Goal: Find specific page/section: Find specific page/section

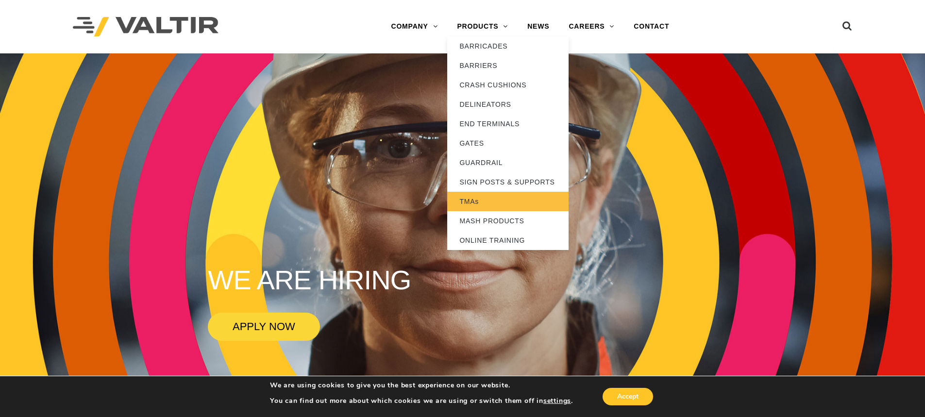
click at [473, 200] on link "TMAs" at bounding box center [507, 201] width 121 height 19
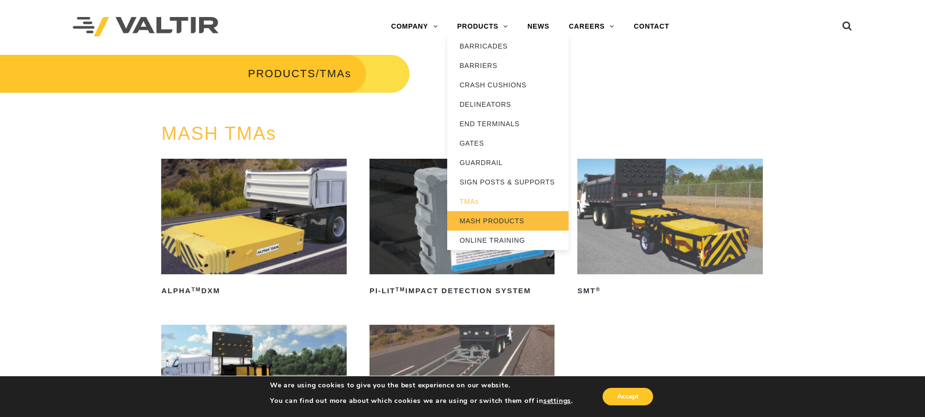
click at [491, 219] on link "MASH PRODUCTS" at bounding box center [507, 220] width 121 height 19
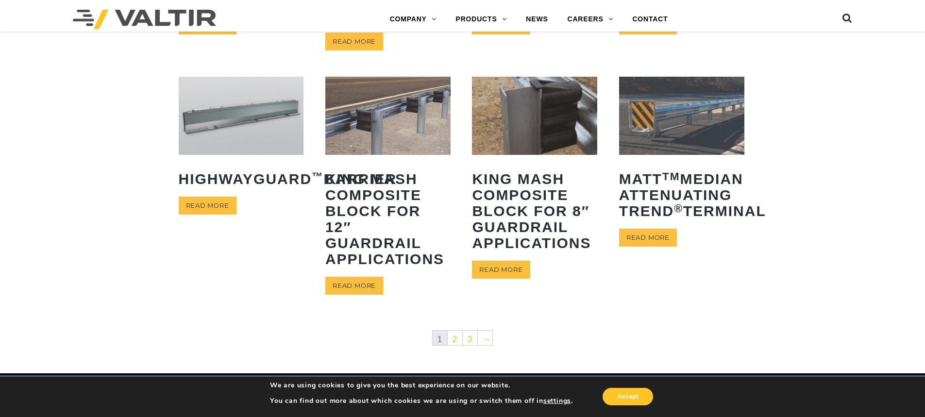
scroll to position [534, 0]
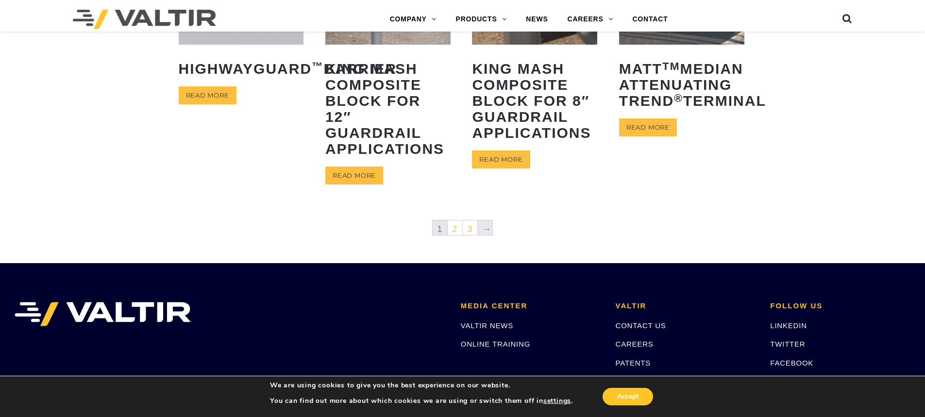
click at [492, 225] on link "→" at bounding box center [485, 227] width 15 height 15
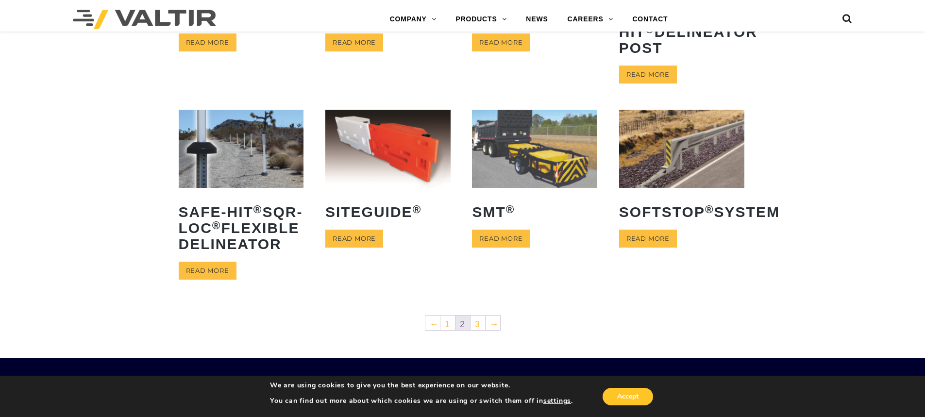
scroll to position [388, 0]
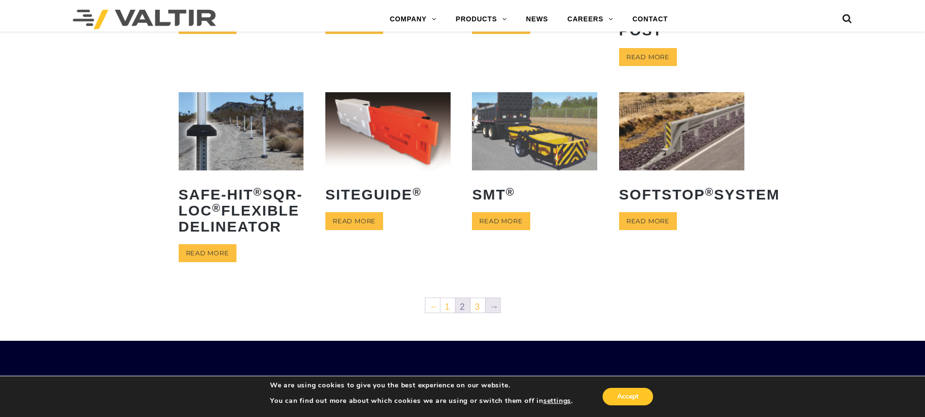
click at [492, 313] on link "→" at bounding box center [492, 305] width 15 height 15
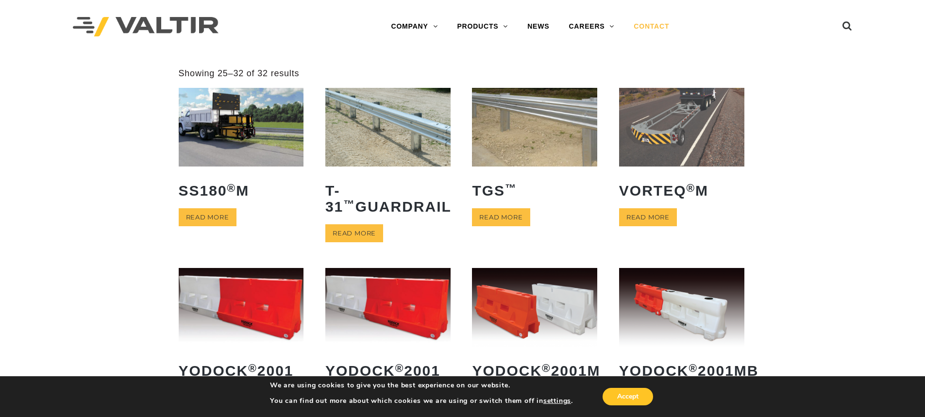
click at [652, 25] on link "CONTACT" at bounding box center [651, 26] width 55 height 19
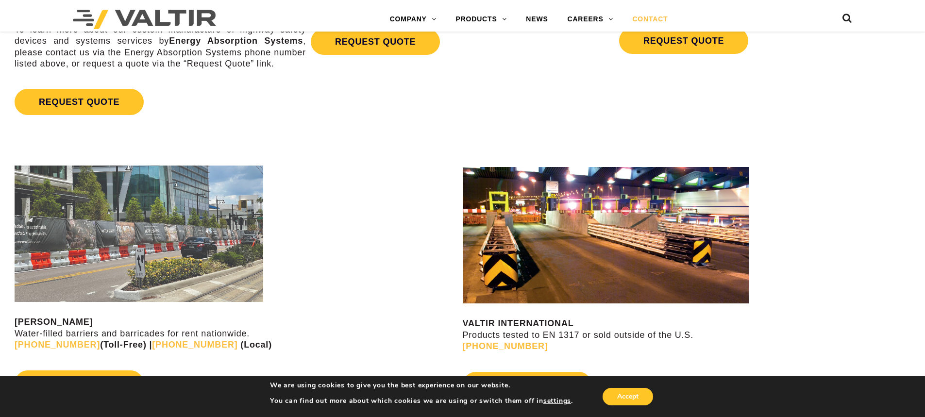
scroll to position [777, 0]
